Goal: Contribute content: Add original content to the website for others to see

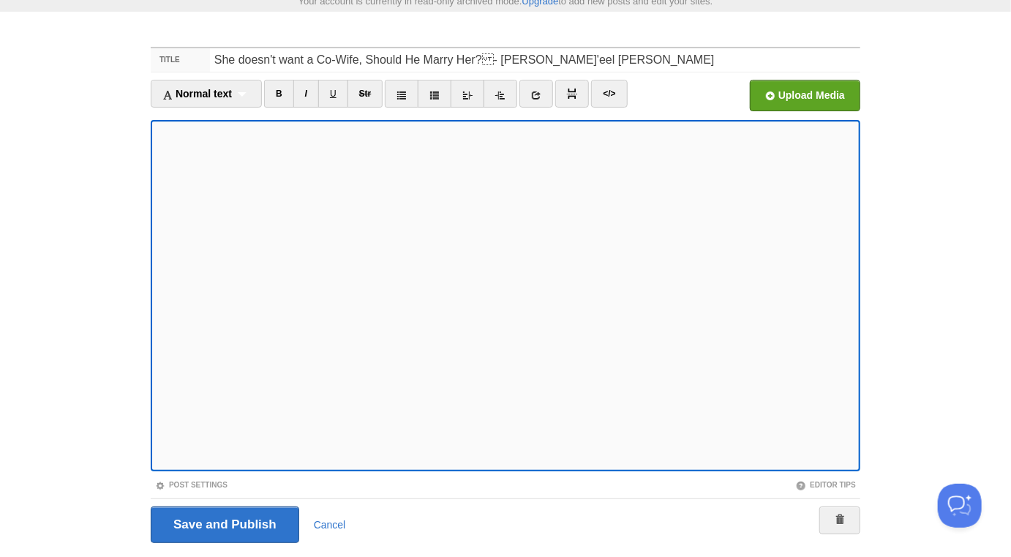
scroll to position [82, 0]
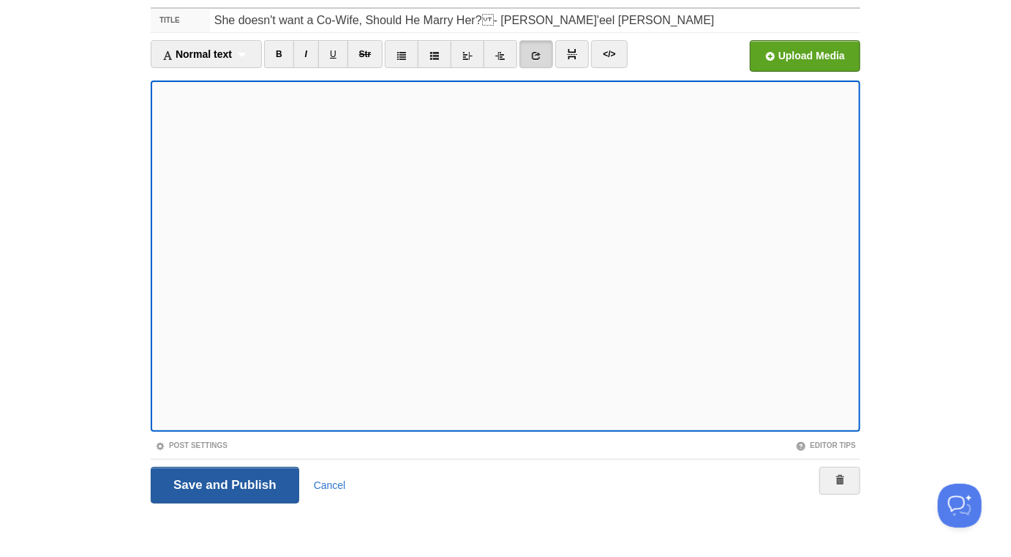
click at [249, 487] on input "Save and Publish" at bounding box center [225, 485] width 149 height 37
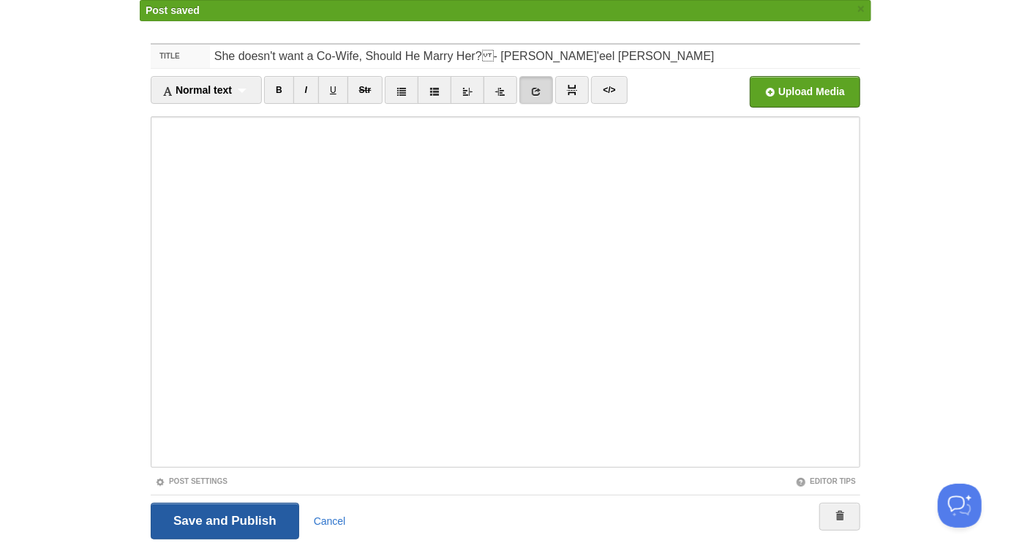
scroll to position [76, 0]
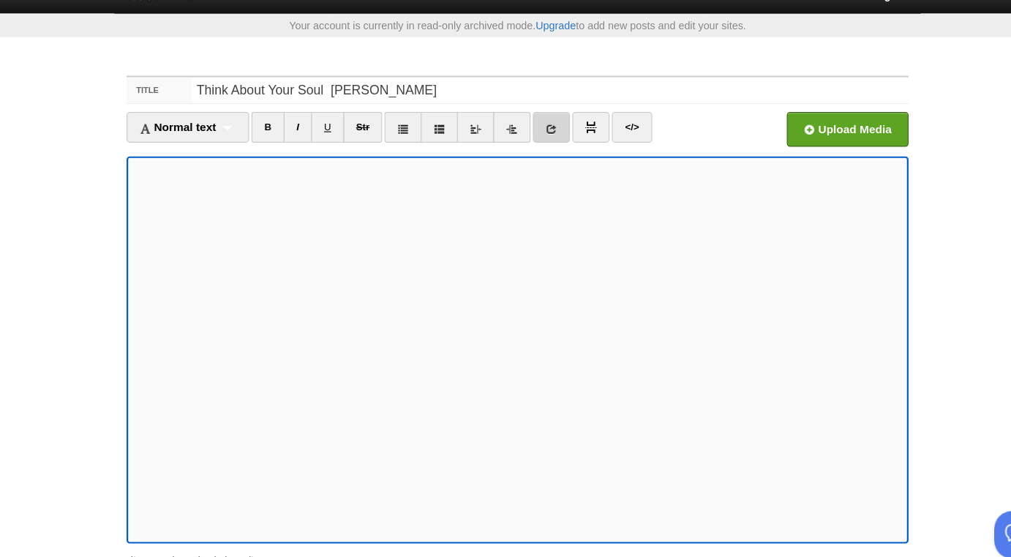
click at [536, 132] on icon at bounding box center [536, 137] width 10 height 10
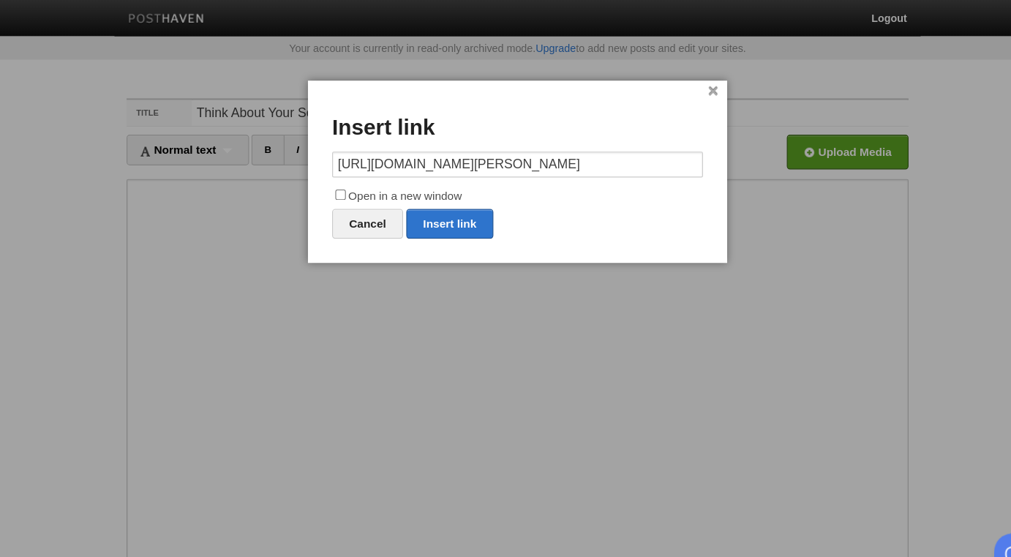
scroll to position [0, 152]
type input "https://www.spreaker.com/episode/think-about-your-soul-ustaadh-mustafa-george--…"
click at [446, 177] on label "Open in a new window" at bounding box center [505, 179] width 337 height 18
click at [350, 177] on input "Open in a new window" at bounding box center [345, 177] width 10 height 10
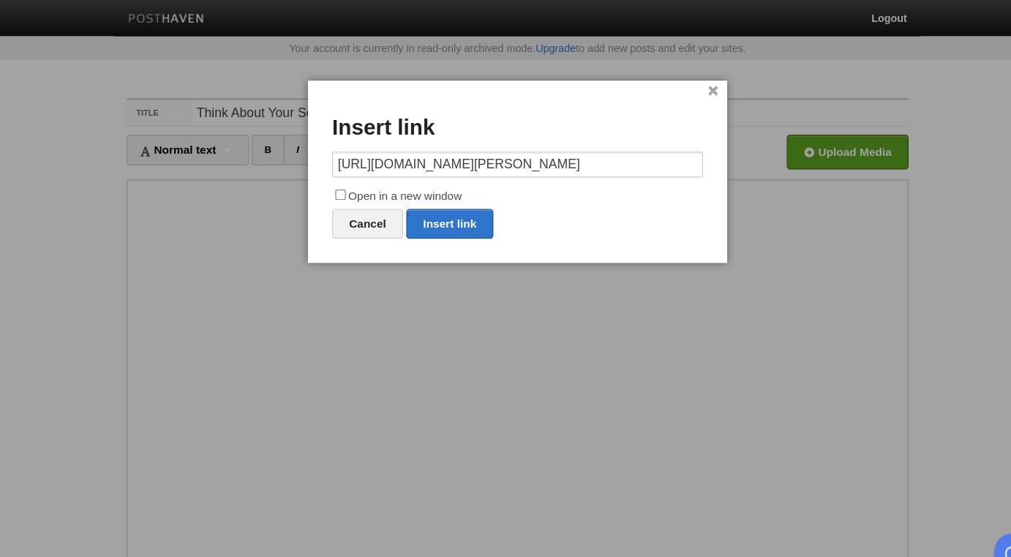
checkbox input "true"
click at [586, 146] on input "https://www.spreaker.com/episode/think-about-your-soul-ustaadh-mustafa-george--…" at bounding box center [505, 149] width 337 height 23
type input "https://"
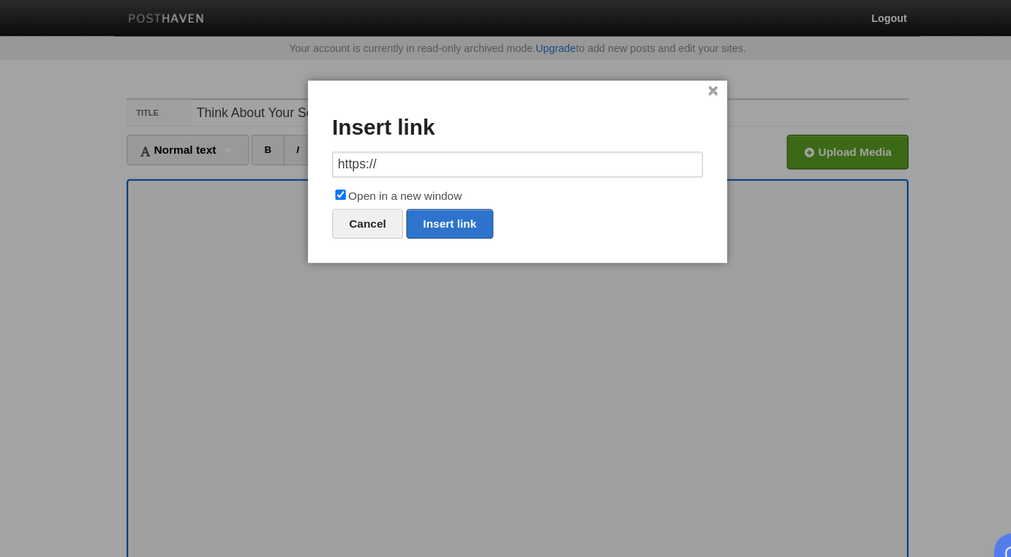
scroll to position [0, 0]
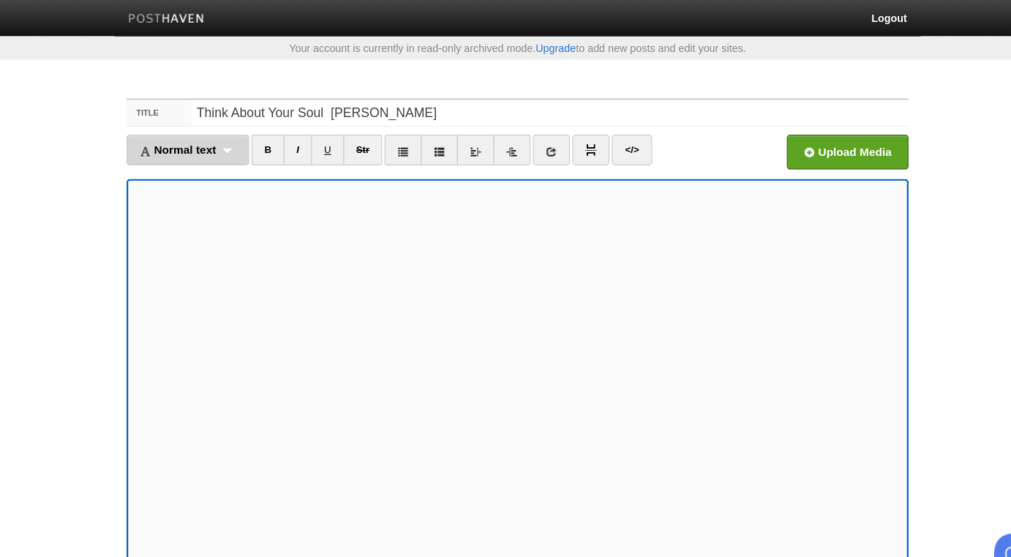
click at [248, 134] on div "Normal text Normal text Heading 1 Heading 2 Heading 3" at bounding box center [206, 136] width 111 height 28
click at [221, 170] on link "Normal text" at bounding box center [206, 168] width 110 height 22
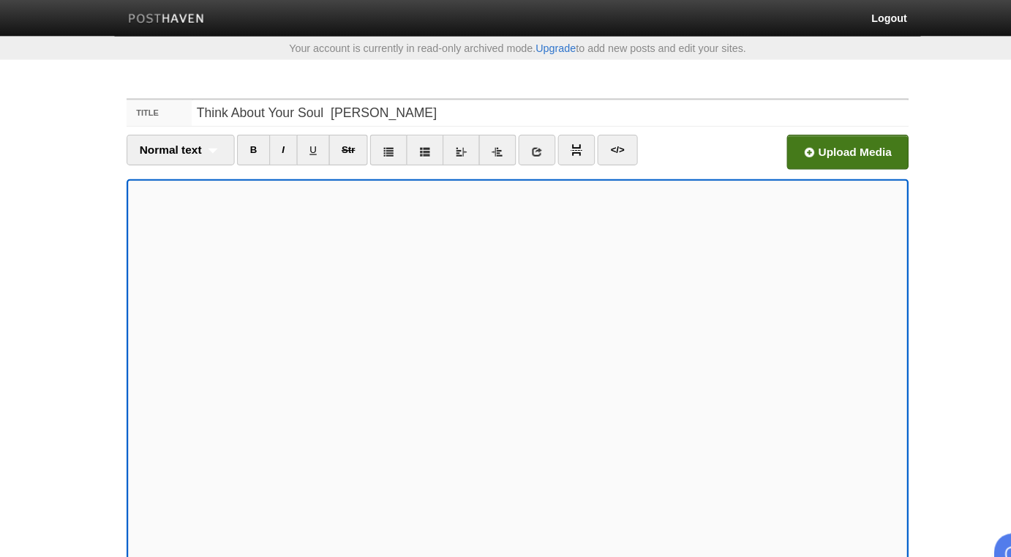
click at [796, 135] on input "file" at bounding box center [364, 142] width 1108 height 75
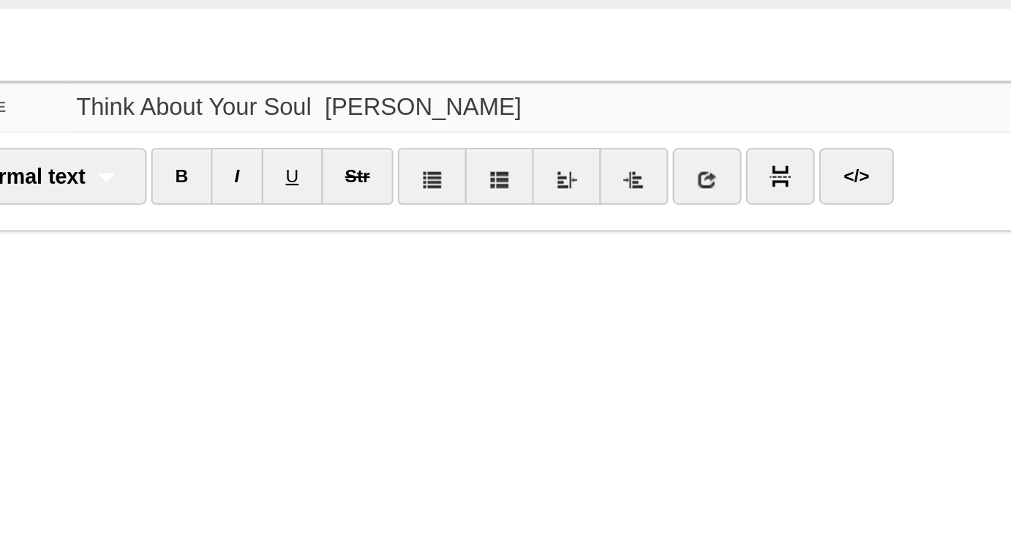
click at [331, 102] on input "Think About Your Soul Mustafa George" at bounding box center [535, 102] width 650 height 23
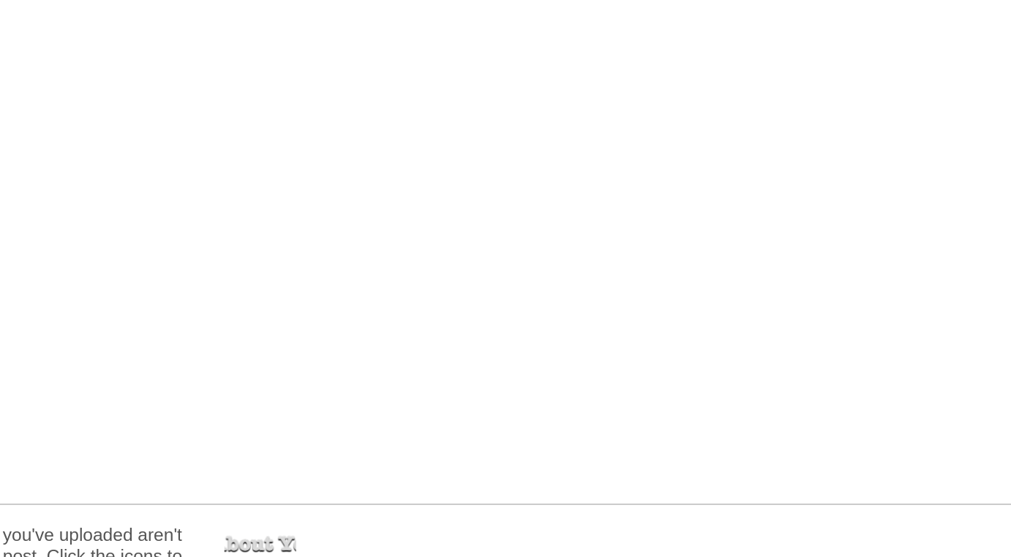
type input "Think About Your Soul - [PERSON_NAME]"
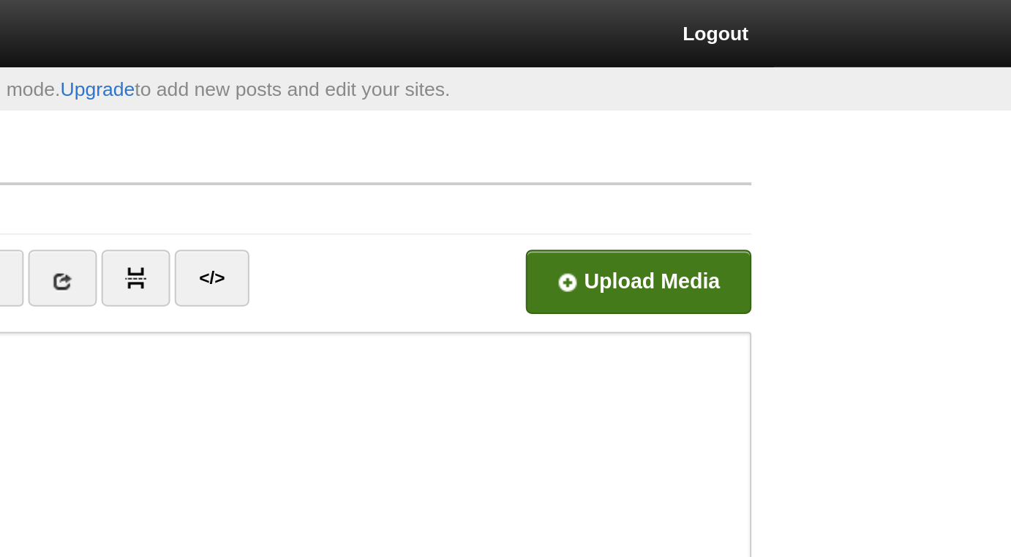
click at [829, 143] on input "file" at bounding box center [364, 142] width 1108 height 75
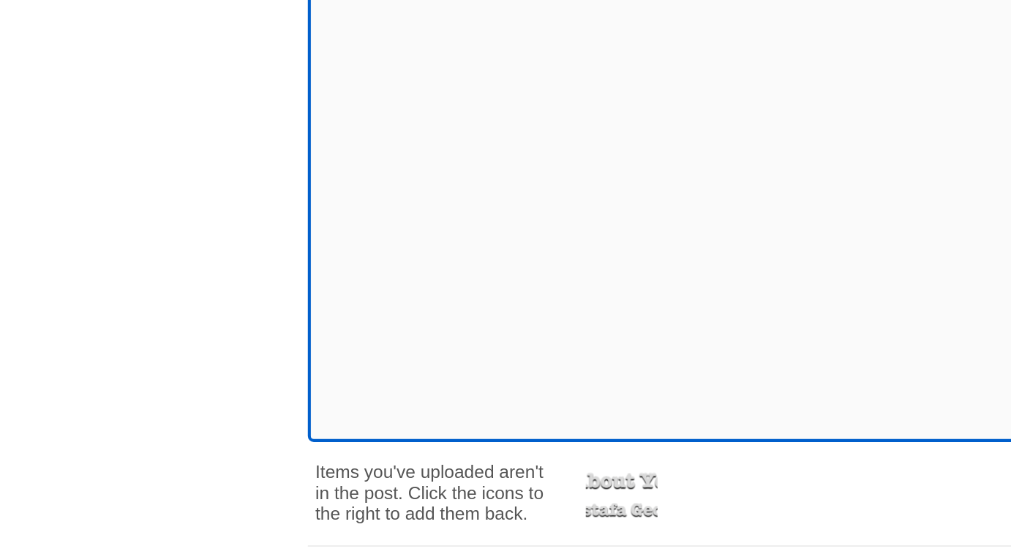
scroll to position [132, 0]
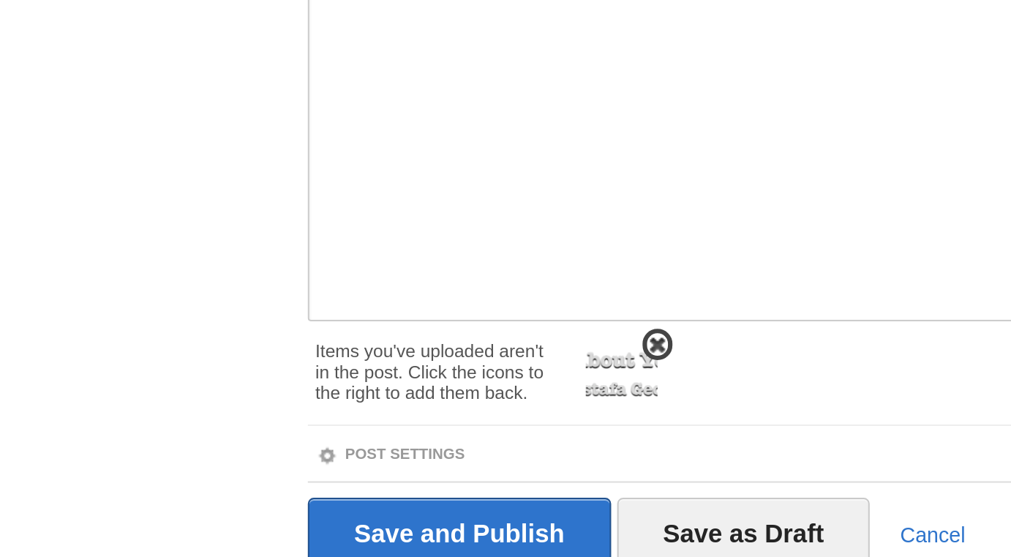
click at [324, 388] on span at bounding box center [322, 393] width 10 height 10
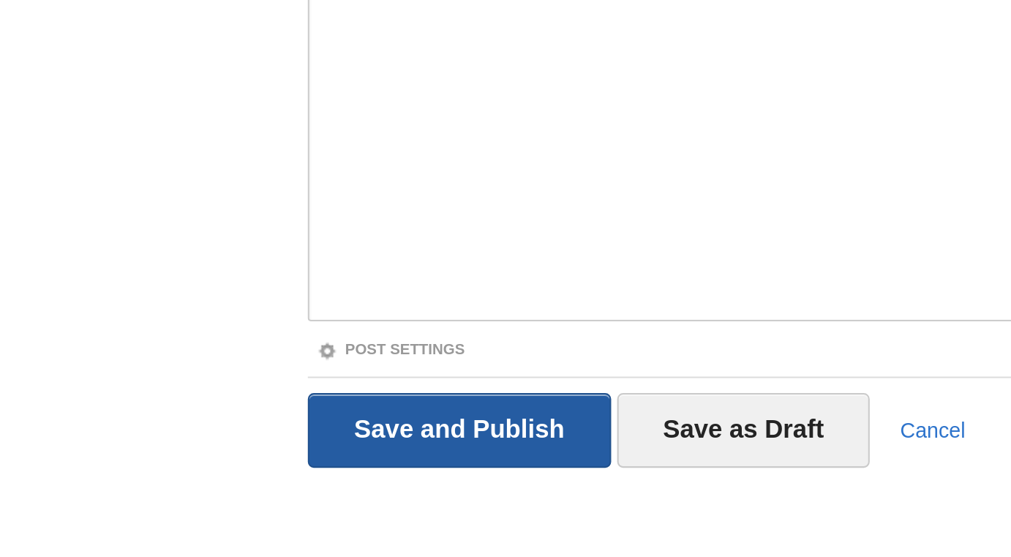
click at [263, 492] on input "Save and Publish" at bounding box center [225, 485] width 149 height 37
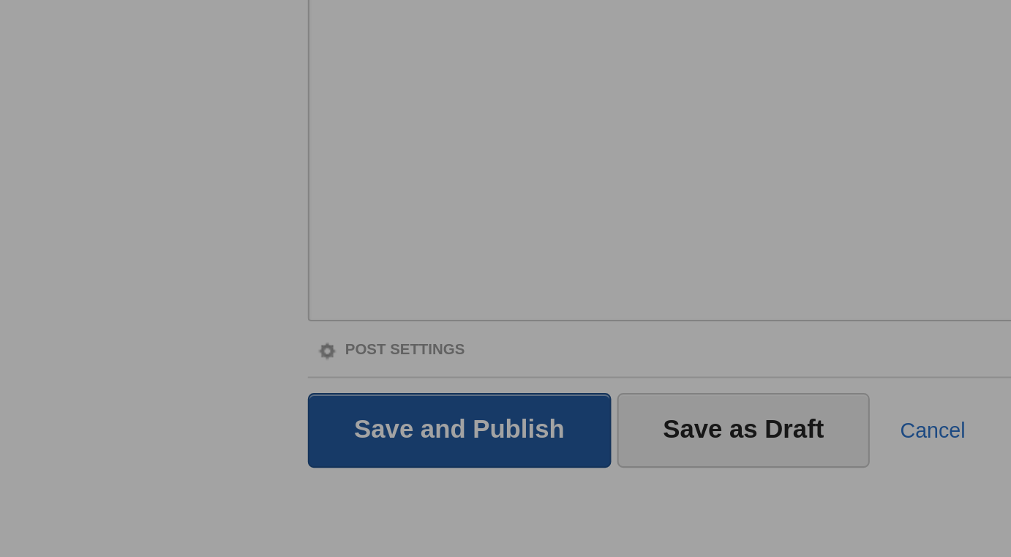
scroll to position [76, 0]
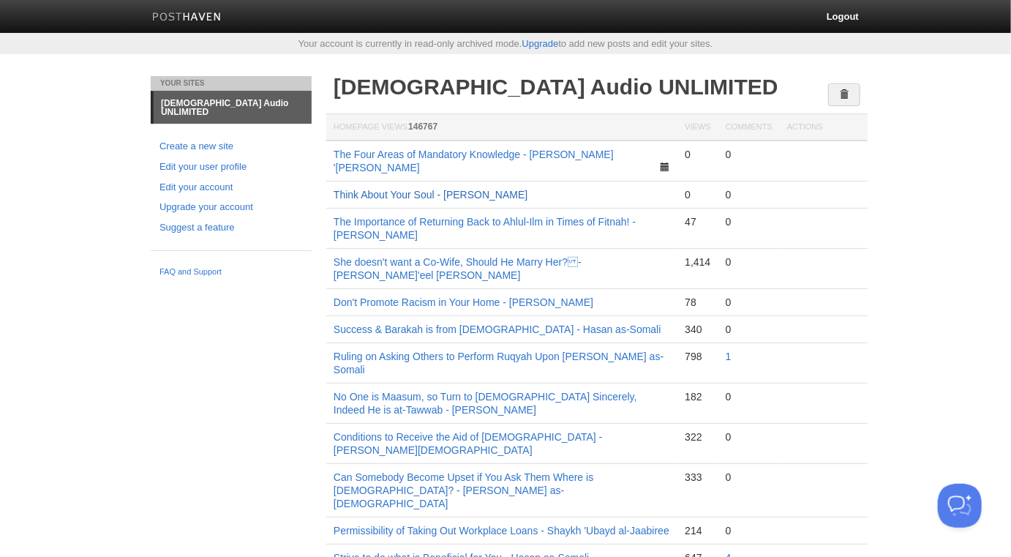
click at [467, 189] on link "Think About Your Soul - [PERSON_NAME]" at bounding box center [431, 195] width 194 height 12
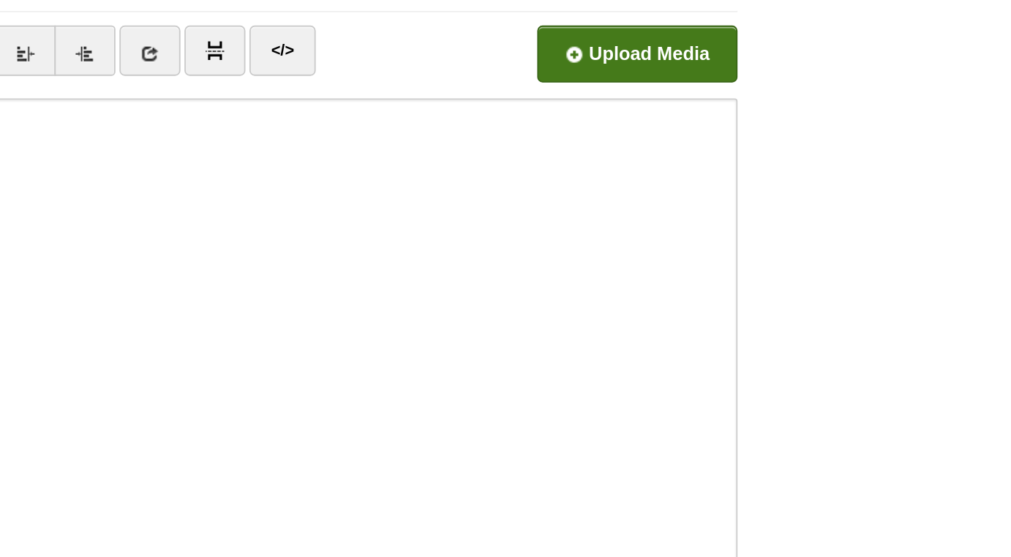
click at [837, 140] on input "file" at bounding box center [364, 142] width 1108 height 75
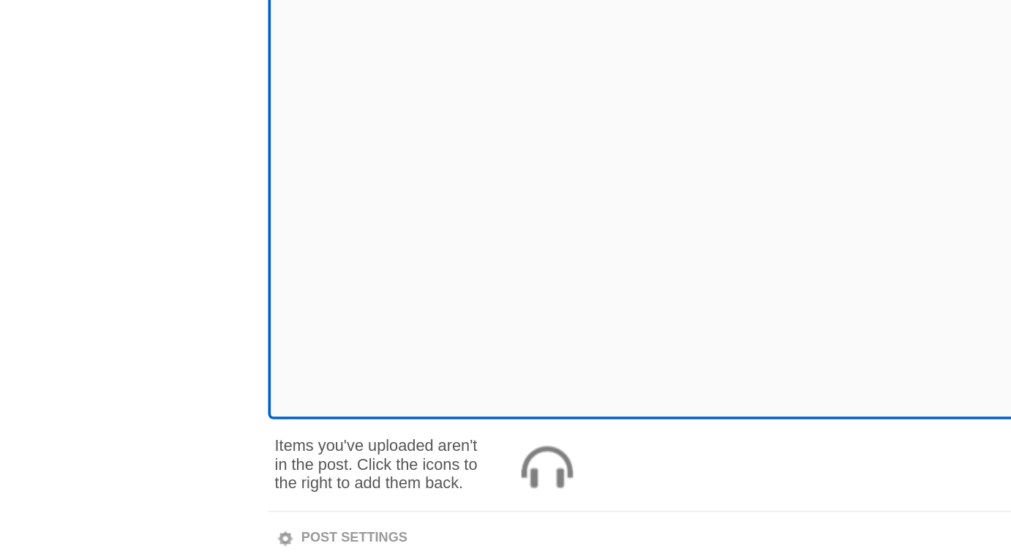
scroll to position [133, 0]
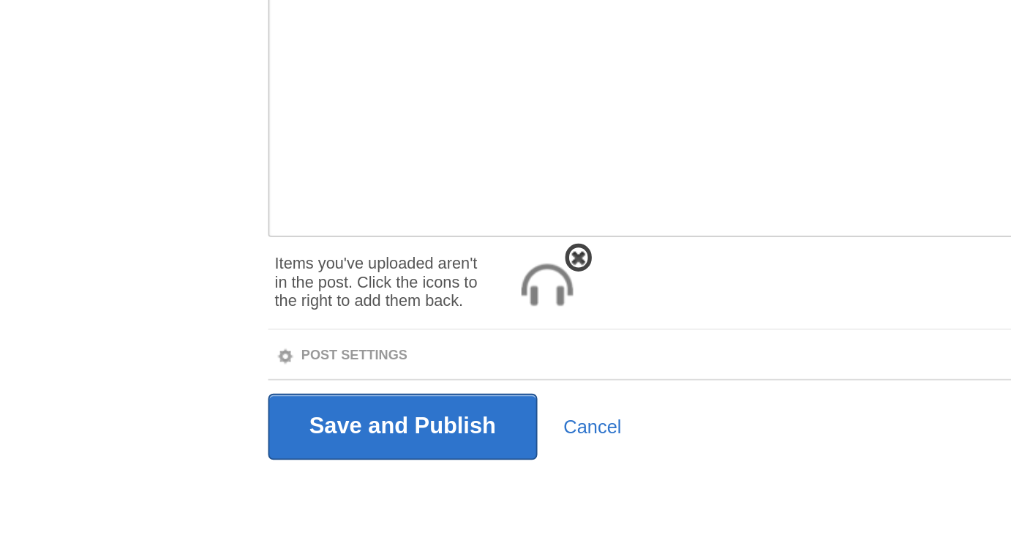
click at [323, 389] on span at bounding box center [322, 392] width 10 height 10
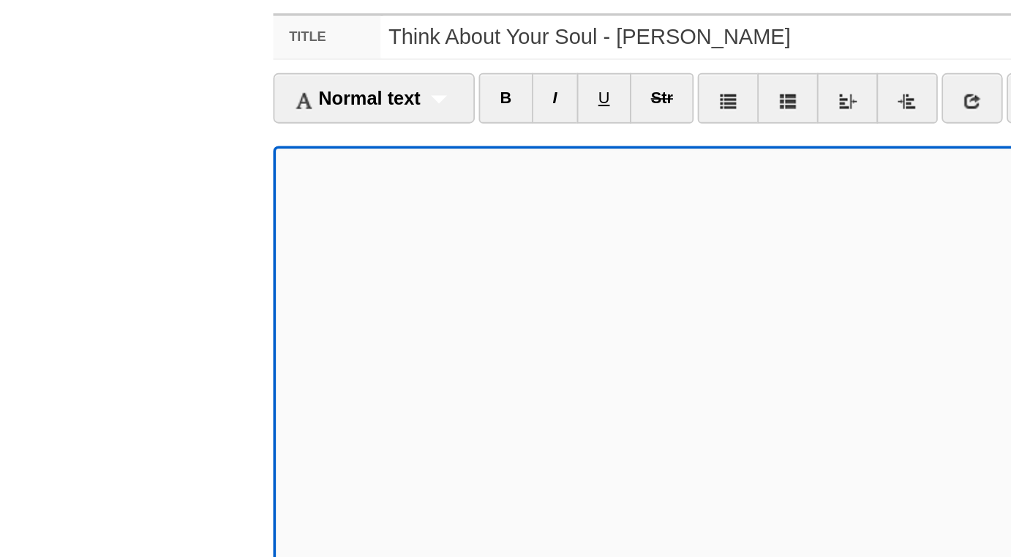
scroll to position [82, 0]
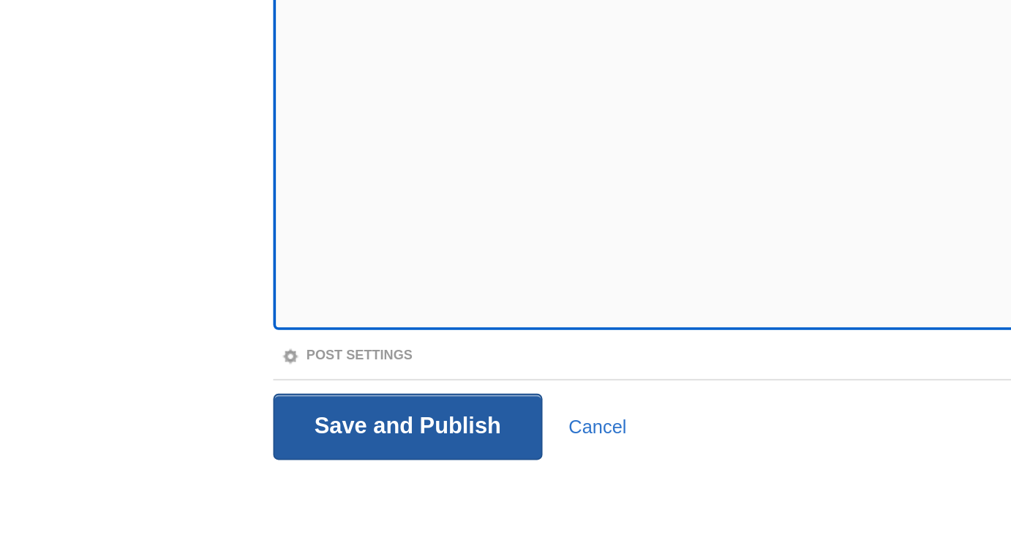
click at [216, 488] on input "Save and Publish" at bounding box center [225, 485] width 149 height 37
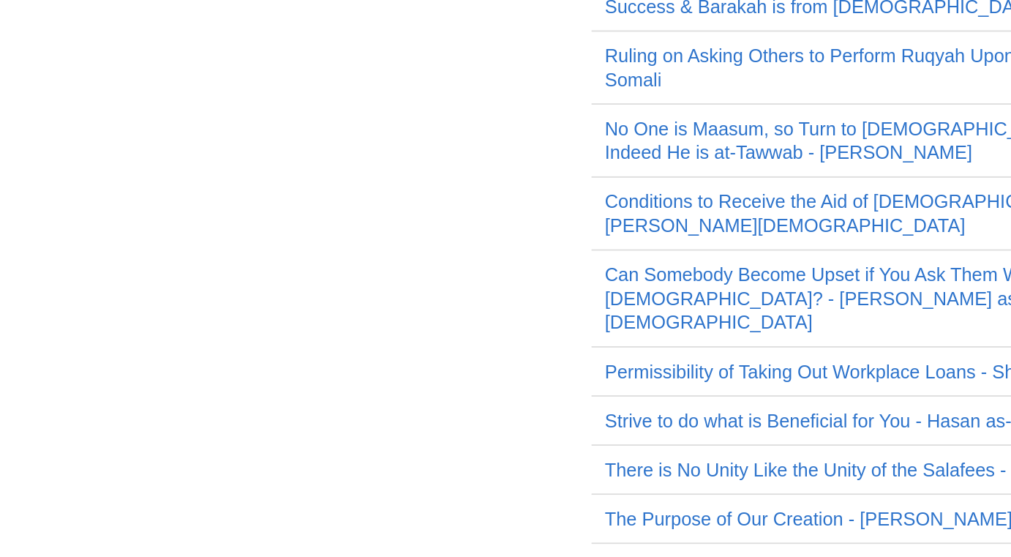
scroll to position [46, 0]
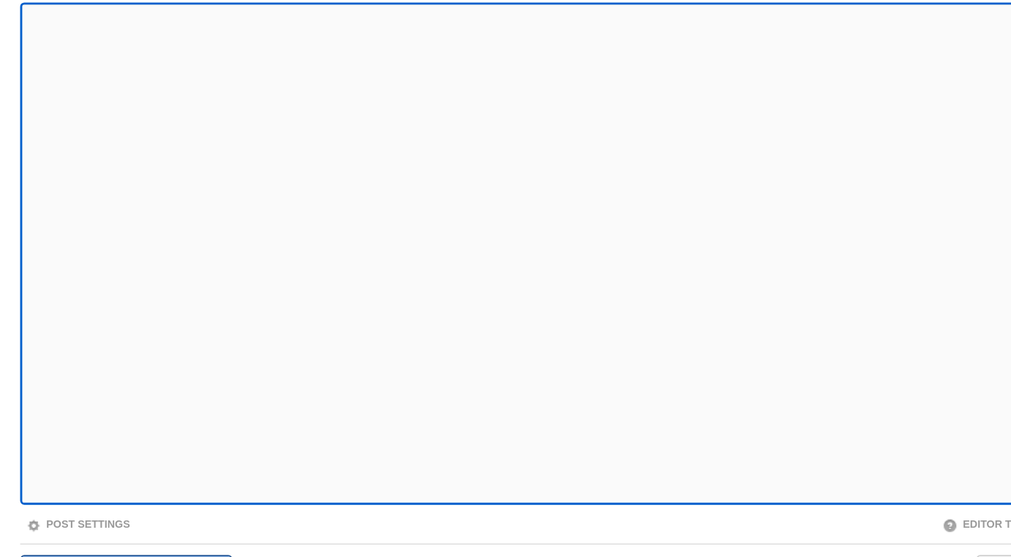
scroll to position [82, 0]
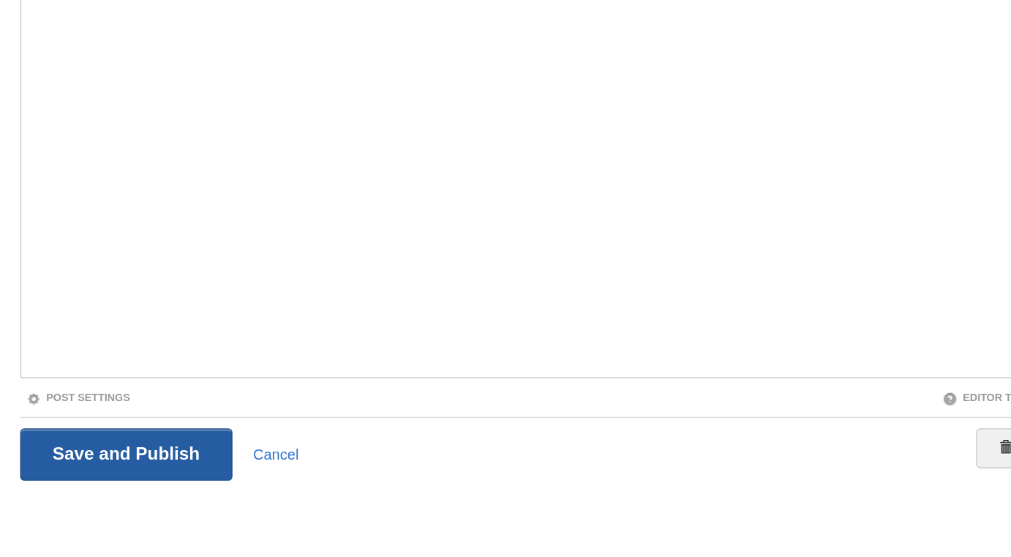
click at [210, 497] on input "Save and Publish" at bounding box center [225, 485] width 149 height 37
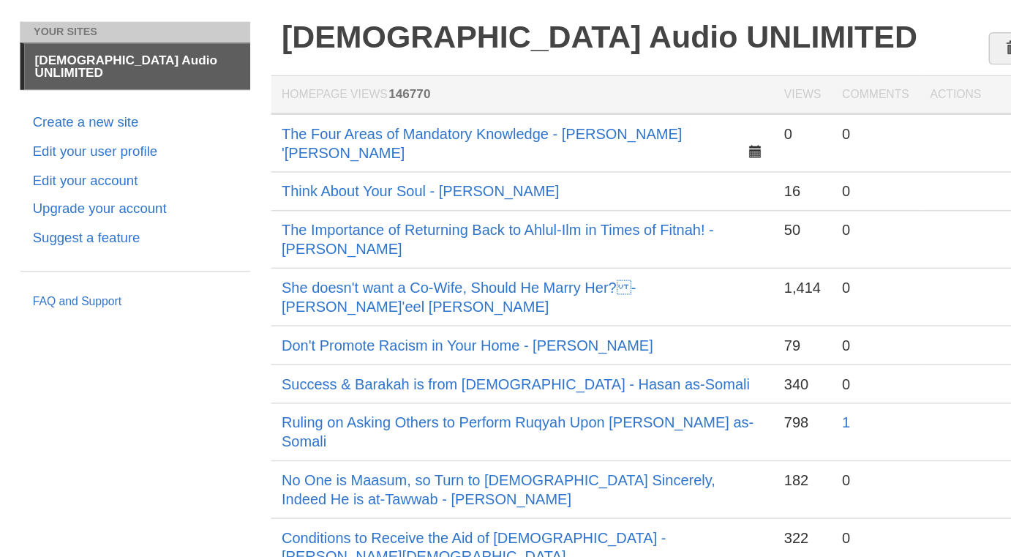
scroll to position [34, 0]
click at [462, 222] on link "She doesn't want a Co-Wife, Should He Marry Her?- [PERSON_NAME]'eel [PERSON_NA…" at bounding box center [458, 234] width 248 height 25
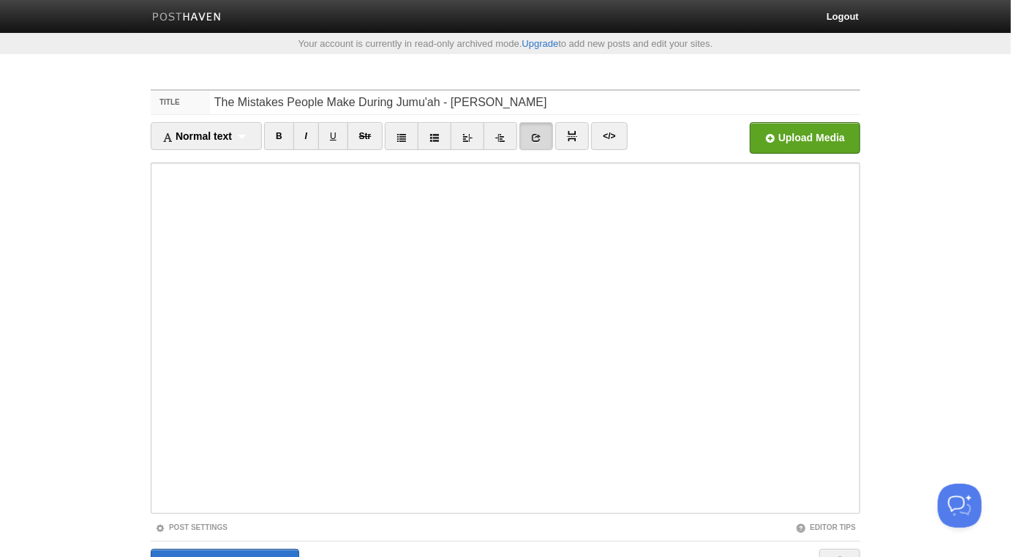
scroll to position [82, 0]
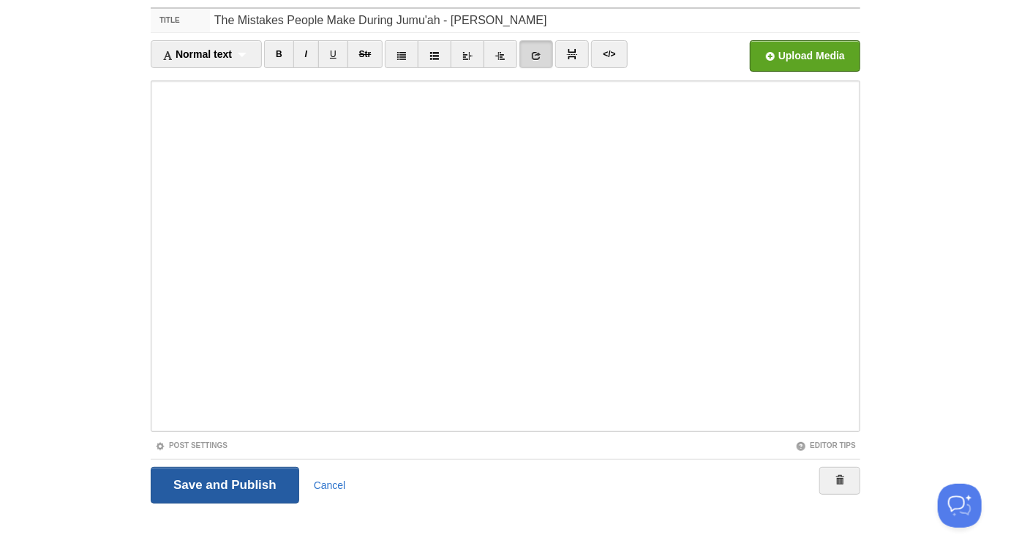
click at [238, 486] on input "Save and Publish" at bounding box center [225, 485] width 149 height 37
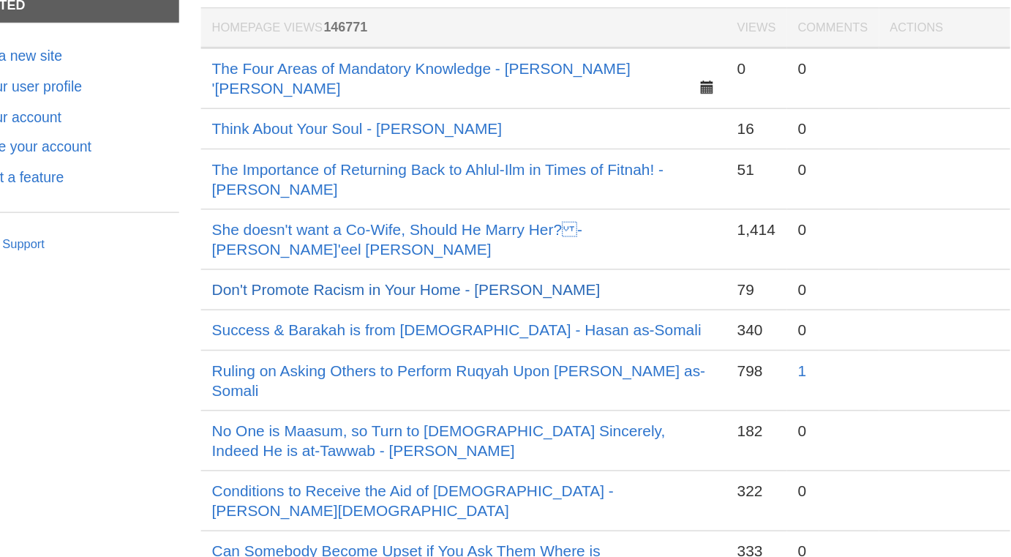
scroll to position [46, 0]
